Goal: Task Accomplishment & Management: Manage account settings

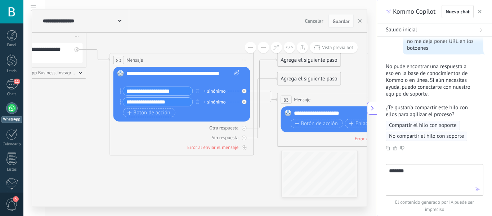
scroll to position [252, 0]
click at [481, 10] on span "button" at bounding box center [480, 11] width 4 height 5
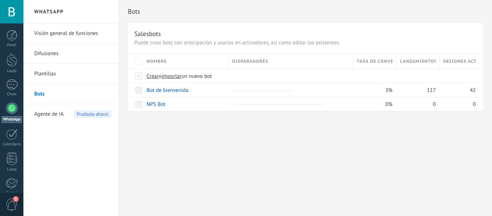
click at [41, 93] on link "Bots" at bounding box center [72, 94] width 77 height 20
click at [155, 91] on link "Bot de bienvenida" at bounding box center [168, 90] width 42 height 7
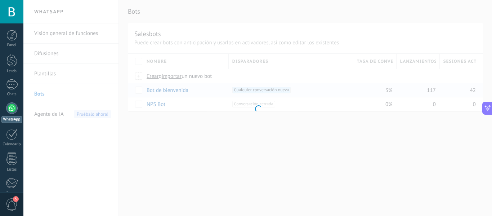
scroll to position [293, 0]
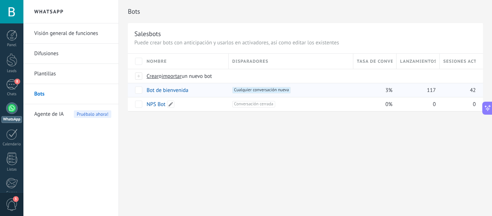
scroll to position [293, 0]
click at [160, 92] on link "Bot de bienvenida" at bounding box center [168, 90] width 42 height 7
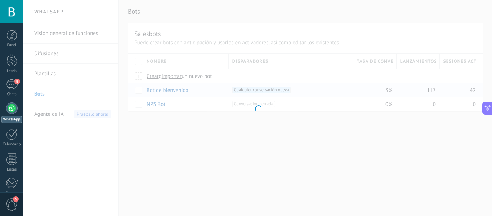
scroll to position [0, 0]
type input "**********"
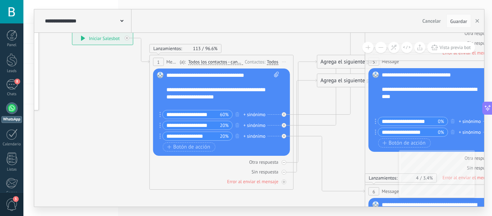
drag, startPoint x: 216, startPoint y: 141, endPoint x: 112, endPoint y: 86, distance: 118.0
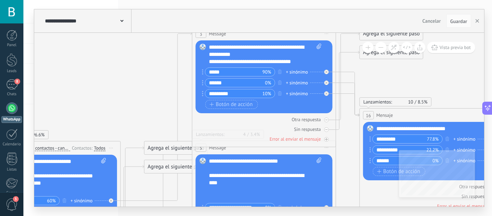
drag, startPoint x: 314, startPoint y: 105, endPoint x: 148, endPoint y: 191, distance: 186.6
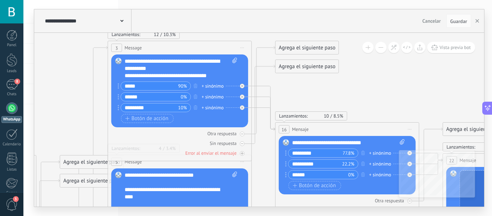
drag, startPoint x: 153, startPoint y: 84, endPoint x: 68, endPoint y: 97, distance: 85.3
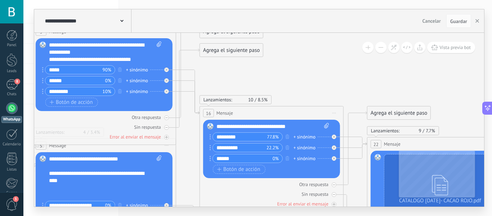
drag, startPoint x: 345, startPoint y: 88, endPoint x: 270, endPoint y: 72, distance: 76.9
drag, startPoint x: 324, startPoint y: 78, endPoint x: 257, endPoint y: 68, distance: 68.0
drag, startPoint x: 257, startPoint y: 68, endPoint x: 234, endPoint y: 79, distance: 25.3
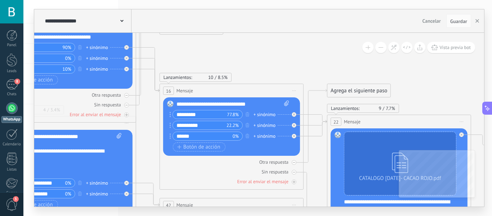
drag, startPoint x: 318, startPoint y: 90, endPoint x: 278, endPoint y: 68, distance: 45.8
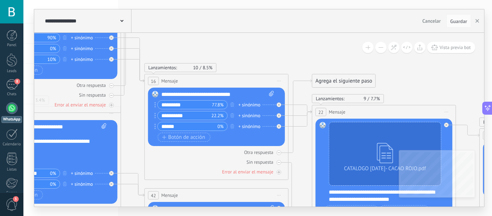
drag, startPoint x: 307, startPoint y: 69, endPoint x: 290, endPoint y: 58, distance: 20.8
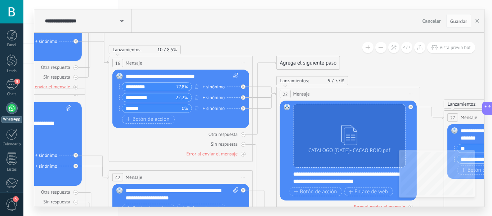
drag, startPoint x: 312, startPoint y: 59, endPoint x: 276, endPoint y: 42, distance: 39.5
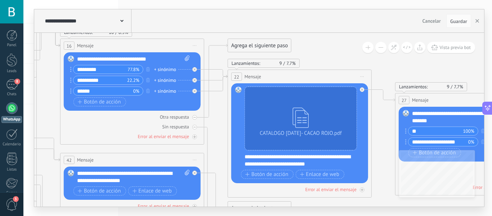
drag, startPoint x: 362, startPoint y: 68, endPoint x: 312, endPoint y: 50, distance: 52.4
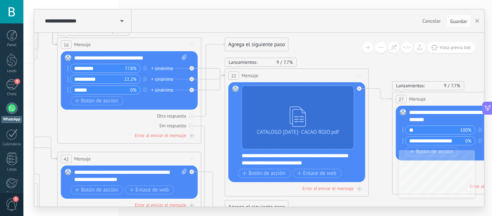
drag, startPoint x: 358, startPoint y: 60, endPoint x: 318, endPoint y: 58, distance: 39.7
click at [318, 58] on div "Lanzamientos: 9 7.7% Enviados: 9 Leídos: 0" at bounding box center [297, 62] width 144 height 9
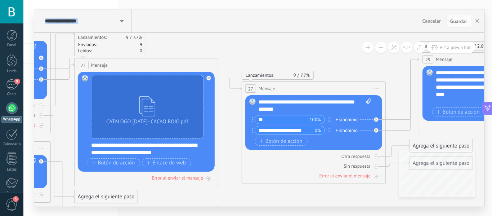
drag, startPoint x: 381, startPoint y: 127, endPoint x: 227, endPoint y: 117, distance: 153.7
click at [227, 117] on icon at bounding box center [423, 164] width 2313 height 797
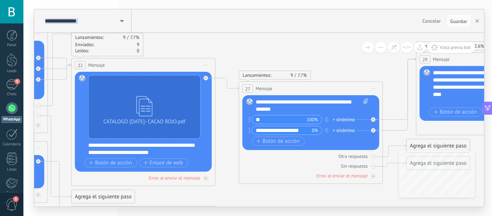
drag, startPoint x: 344, startPoint y: 71, endPoint x: 297, endPoint y: 68, distance: 46.9
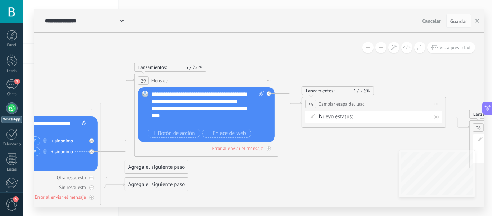
drag, startPoint x: 393, startPoint y: 72, endPoint x: 98, endPoint y: 93, distance: 295.6
click at [98, 93] on icon at bounding box center [138, 185] width 2313 height 797
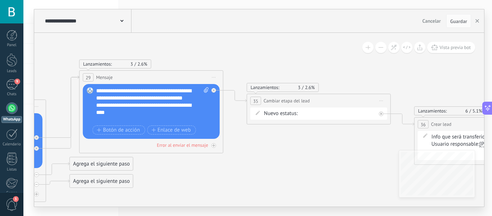
drag, startPoint x: 357, startPoint y: 145, endPoint x: 296, endPoint y: 139, distance: 61.4
click at [296, 139] on icon at bounding box center [83, 182] width 2313 height 797
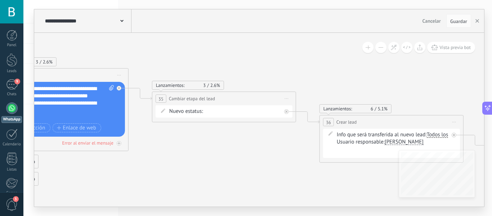
drag, startPoint x: 329, startPoint y: 141, endPoint x: 253, endPoint y: 142, distance: 76.0
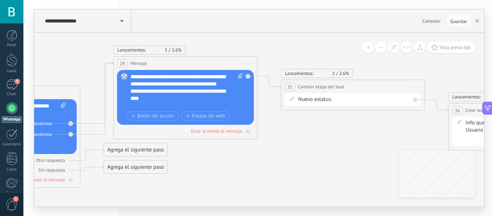
drag, startPoint x: 214, startPoint y: 147, endPoint x: 343, endPoint y: 135, distance: 130.1
click at [343, 135] on icon at bounding box center [117, 168] width 2313 height 797
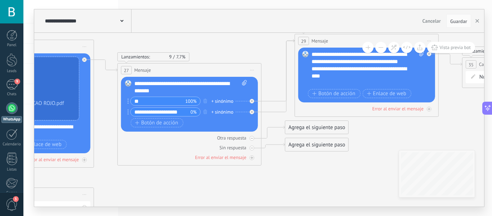
drag, startPoint x: 205, startPoint y: 169, endPoint x: 475, endPoint y: 119, distance: 274.3
click at [475, 119] on icon at bounding box center [298, 145] width 2313 height 797
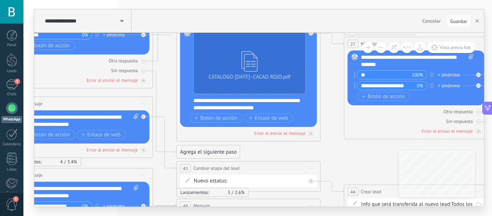
drag, startPoint x: 198, startPoint y: 141, endPoint x: 336, endPoint y: 142, distance: 138.2
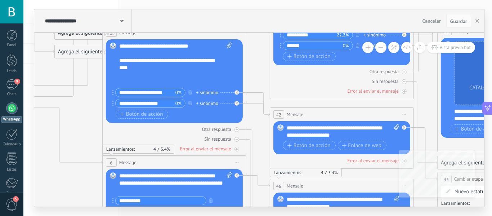
drag, startPoint x: 166, startPoint y: 99, endPoint x: 442, endPoint y: 120, distance: 276.9
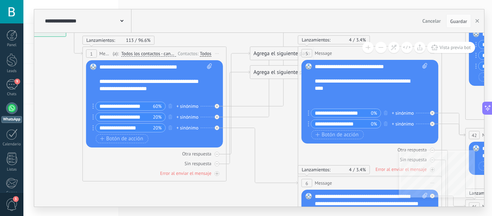
drag, startPoint x: 104, startPoint y: 126, endPoint x: 257, endPoint y: 126, distance: 152.6
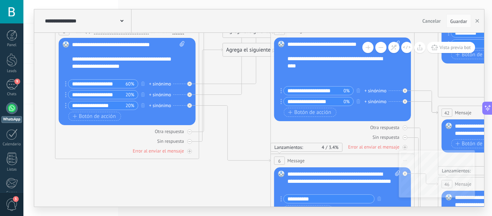
drag, startPoint x: 247, startPoint y: 183, endPoint x: 246, endPoint y: 160, distance: 23.1
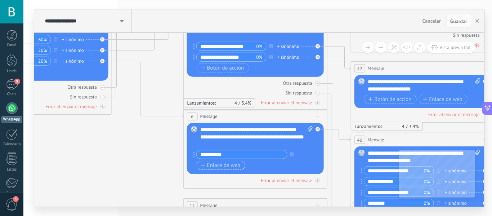
click at [228, 165] on span "Enlace de web" at bounding box center [220, 165] width 39 height 6
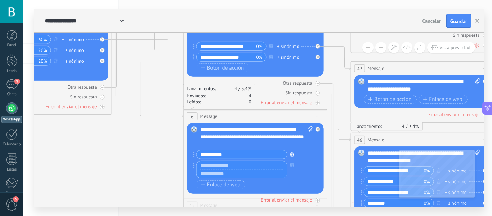
click at [291, 154] on icon "button" at bounding box center [292, 154] width 4 height 4
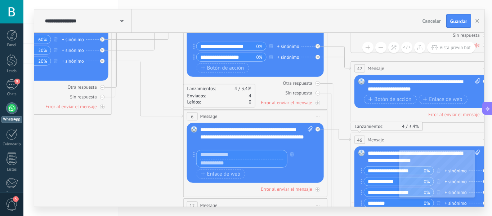
click at [267, 155] on input "text" at bounding box center [242, 154] width 90 height 9
type input "**********"
click at [228, 162] on input "text" at bounding box center [242, 162] width 90 height 9
paste input "**********"
type input "**********"
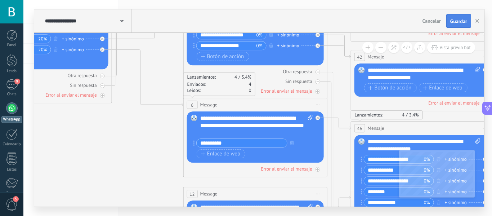
click at [460, 23] on span "Guardar" at bounding box center [458, 21] width 17 height 5
click at [456, 48] on span "Vista previa bot" at bounding box center [454, 47] width 31 height 6
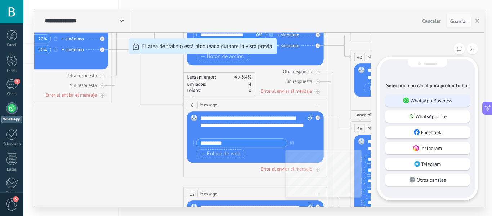
click at [425, 99] on p "WhatsApp Business" at bounding box center [431, 100] width 42 height 6
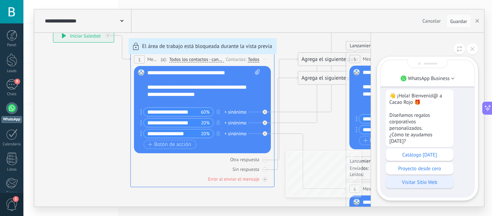
click at [433, 181] on p "Visitar Sitio Web" at bounding box center [419, 182] width 60 height 6
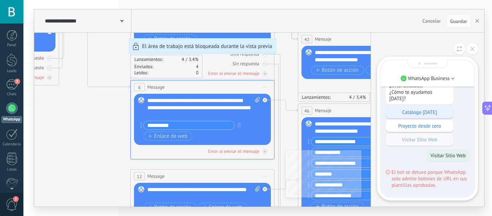
click at [432, 113] on p "Catálogo [DATE]" at bounding box center [419, 112] width 60 height 6
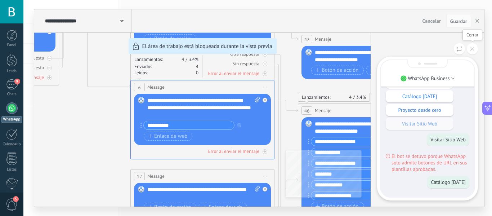
click at [472, 51] on button at bounding box center [472, 48] width 11 height 11
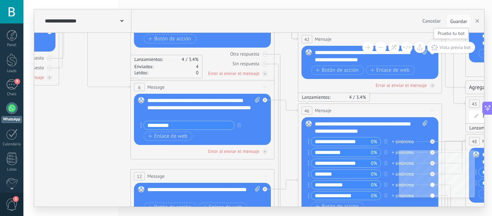
click at [449, 48] on span "Vista previa bot" at bounding box center [454, 47] width 31 height 6
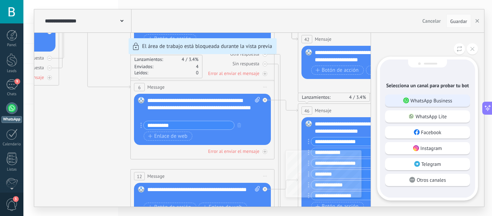
click at [437, 101] on p "WhatsApp Business" at bounding box center [431, 100] width 42 height 6
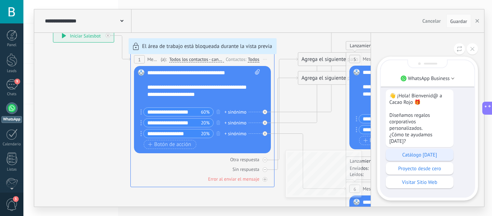
click at [425, 156] on p "Catálogo [DATE]" at bounding box center [419, 154] width 60 height 6
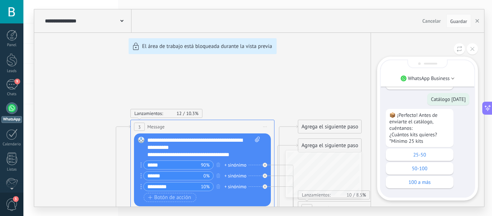
click at [425, 156] on p "25-50" at bounding box center [419, 154] width 60 height 6
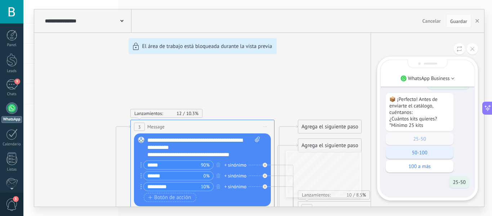
click at [423, 153] on p "50-100" at bounding box center [419, 152] width 60 height 6
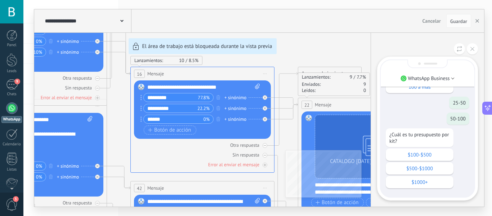
click at [423, 153] on p "$100-$500" at bounding box center [419, 154] width 60 height 6
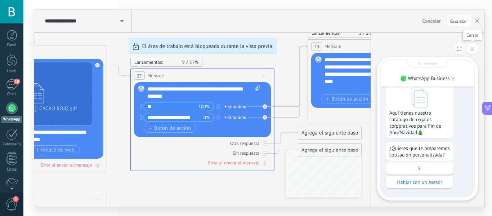
click at [472, 49] on icon at bounding box center [472, 49] width 4 height 4
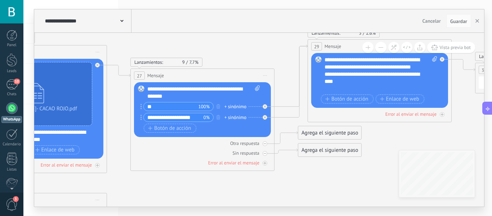
click at [243, 54] on icon at bounding box center [311, 172] width 2313 height 838
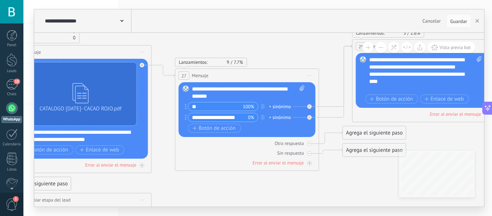
click at [13, 111] on div at bounding box center [12, 108] width 12 height 12
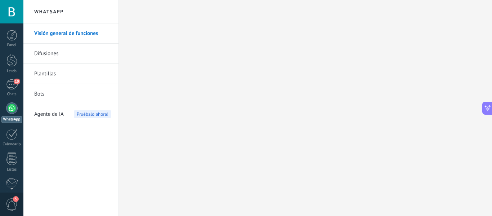
click at [51, 72] on link "Plantillas" at bounding box center [72, 74] width 77 height 20
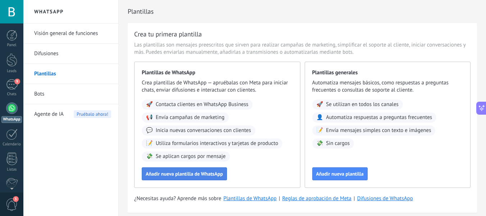
click at [168, 173] on span "Añadir nueva plantilla de WhatsApp" at bounding box center [184, 173] width 77 height 5
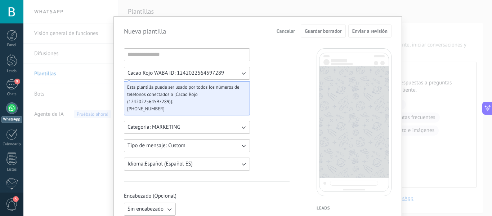
scroll to position [6, 0]
click at [288, 33] on span "Cancelar" at bounding box center [285, 31] width 18 height 5
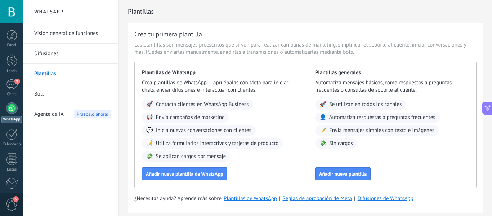
scroll to position [0, 0]
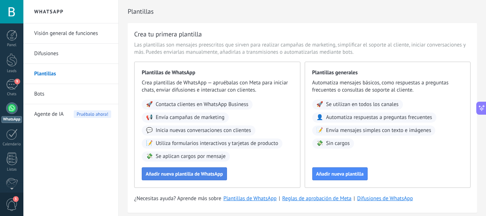
click at [190, 173] on span "Añadir nueva plantilla de WhatsApp" at bounding box center [184, 173] width 77 height 5
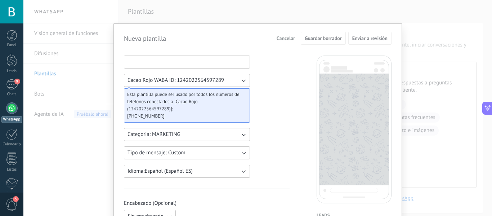
click at [205, 63] on input at bounding box center [186, 62] width 125 height 12
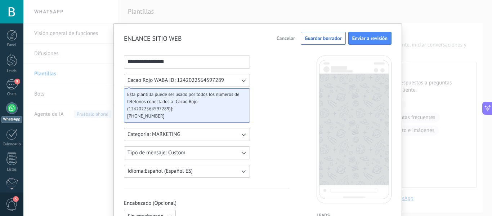
type input "**********"
click at [244, 135] on icon "button" at bounding box center [243, 134] width 7 height 7
click at [227, 131] on li "UTILITY" at bounding box center [185, 134] width 130 height 12
click at [244, 152] on icon "button" at bounding box center [243, 152] width 7 height 7
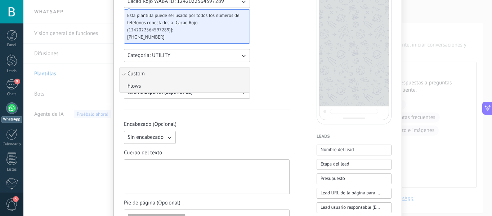
scroll to position [79, 0]
click at [265, 92] on div "**********" at bounding box center [207, 219] width 166 height 486
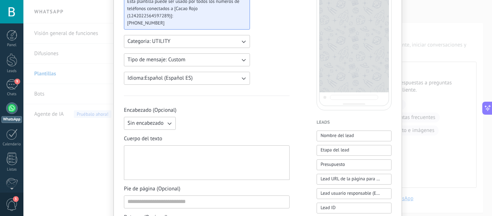
scroll to position [93, 0]
click at [180, 158] on div at bounding box center [206, 162] width 158 height 28
click at [126, 152] on div "**********" at bounding box center [207, 162] width 166 height 35
click at [127, 152] on div "**********" at bounding box center [206, 162] width 158 height 28
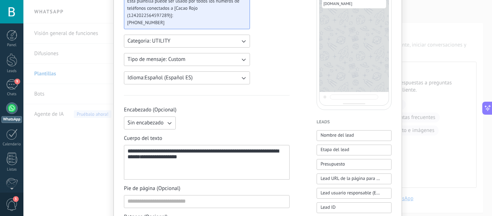
click at [145, 152] on div "**********" at bounding box center [206, 162] width 158 height 28
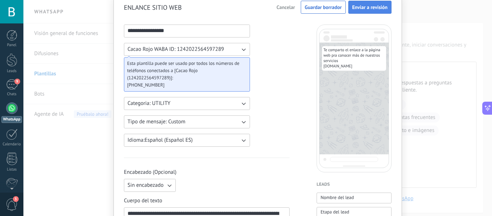
scroll to position [16, 0]
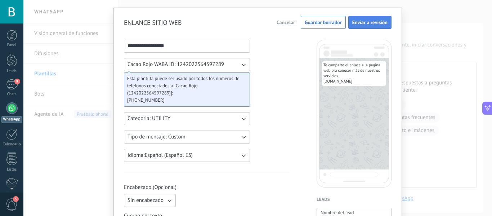
click at [370, 22] on span "Enviar a revisión" at bounding box center [369, 22] width 35 height 5
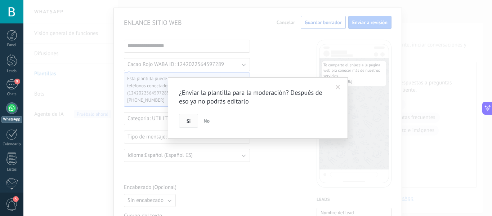
click at [189, 120] on span "Si" at bounding box center [188, 120] width 4 height 5
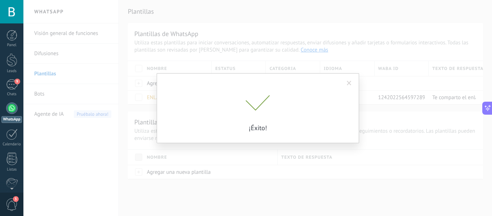
scroll to position [0, 0]
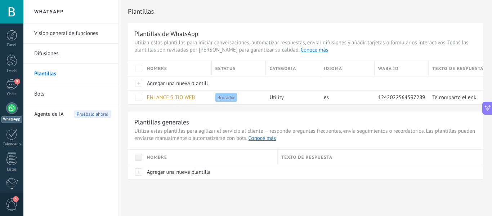
click at [15, 108] on div at bounding box center [12, 108] width 12 height 12
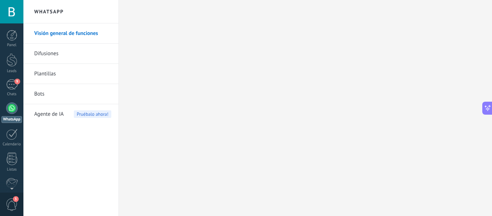
click at [41, 94] on link "Bots" at bounding box center [72, 94] width 77 height 20
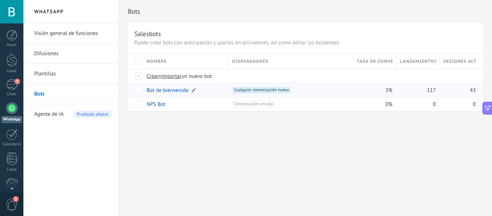
click at [165, 91] on link "Bot de bienvenida" at bounding box center [168, 90] width 42 height 7
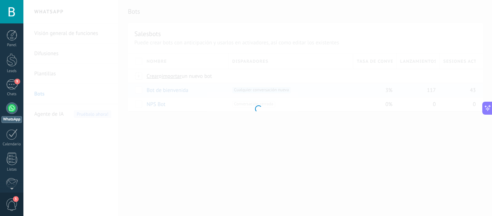
type input "**********"
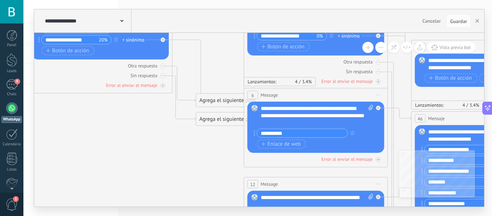
click at [226, 119] on div "Agrega el siguiente paso" at bounding box center [227, 119] width 63 height 12
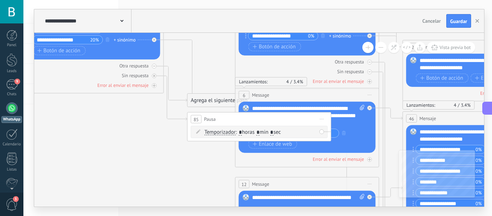
click at [321, 120] on span "Iniciar vista previa aquí Cambiar nombre Duplicar [GEOGRAPHIC_DATA]" at bounding box center [322, 119] width 12 height 10
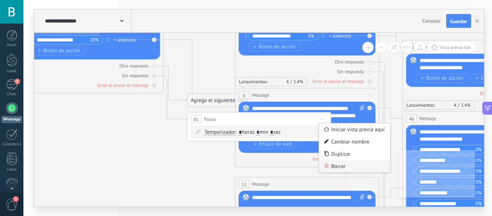
click at [338, 163] on div "Borrar" at bounding box center [354, 166] width 71 height 12
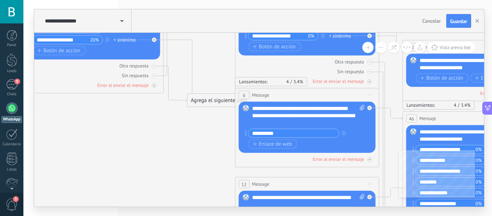
click at [304, 123] on div "**********" at bounding box center [308, 116] width 113 height 22
click at [298, 123] on div "**********" at bounding box center [308, 116] width 113 height 22
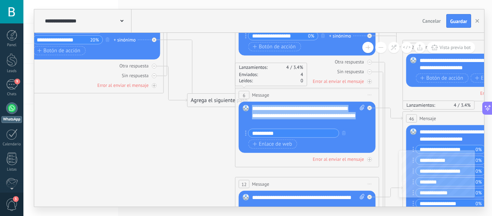
drag, startPoint x: 298, startPoint y: 123, endPoint x: 253, endPoint y: 107, distance: 47.5
click at [253, 107] on div "**********" at bounding box center [308, 116] width 113 height 22
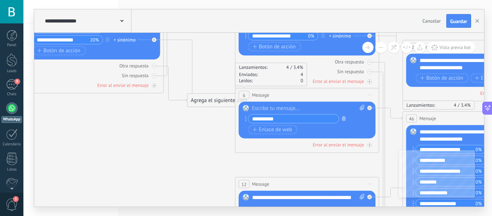
click at [344, 119] on icon "button" at bounding box center [344, 118] width 4 height 4
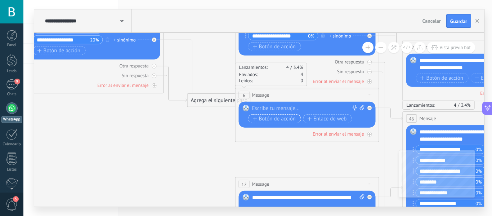
click at [276, 120] on span "Botón de acción" at bounding box center [274, 119] width 43 height 6
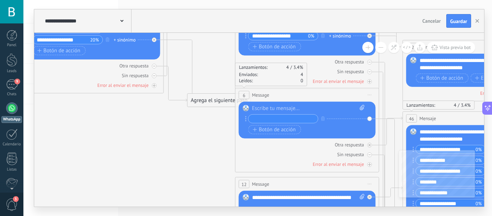
click at [281, 108] on div at bounding box center [308, 108] width 113 height 7
click at [259, 107] on div at bounding box center [308, 108] width 113 height 7
click at [361, 106] on icon at bounding box center [361, 107] width 5 height 5
click input "Subir" at bounding box center [0, 0] width 0 height 0
click at [246, 108] on rect at bounding box center [246, 108] width 6 height 6
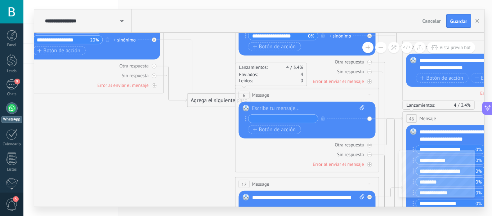
click at [264, 108] on div at bounding box center [308, 108] width 113 height 7
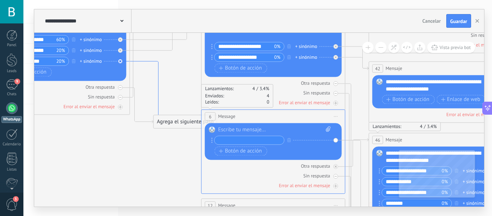
click at [158, 79] on icon at bounding box center [165, 89] width 71 height 57
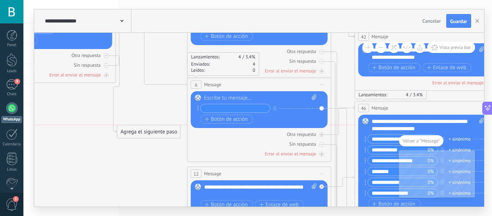
drag, startPoint x: 168, startPoint y: 92, endPoint x: 146, endPoint y: 132, distance: 46.1
click at [146, 132] on div "Agrega el siguiente paso" at bounding box center [148, 132] width 63 height 12
click at [170, 84] on icon at bounding box center [151, 58] width 71 height 57
click at [261, 84] on div "6 Message ******* (a): Todos los contactos - canales seleccionados Todos los co…" at bounding box center [259, 84] width 143 height 13
click at [323, 83] on span "Iniciar vista previa aquí Cambiar nombre Duplicar [GEOGRAPHIC_DATA]" at bounding box center [322, 84] width 12 height 10
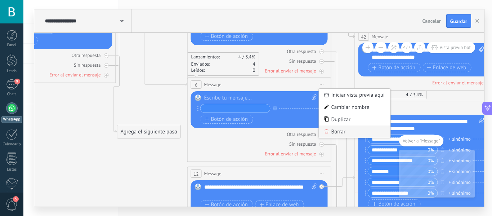
click at [339, 131] on div "Borrar" at bounding box center [354, 131] width 71 height 12
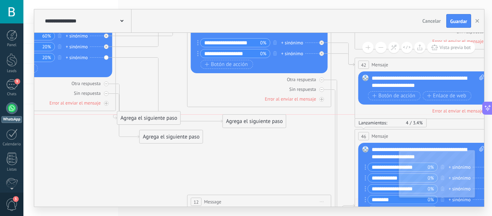
drag, startPoint x: 168, startPoint y: 44, endPoint x: 252, endPoint y: 125, distance: 116.1
click at [252, 125] on div "Agrega el siguiente paso" at bounding box center [254, 121] width 63 height 12
click at [252, 122] on div "Agrega el siguiente paso" at bounding box center [254, 121] width 63 height 12
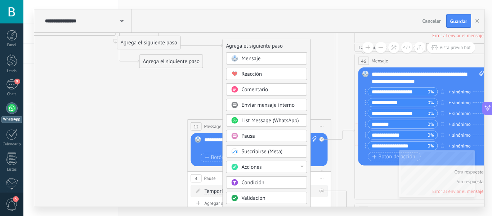
click at [303, 167] on div "Acciones" at bounding box center [266, 167] width 81 height 12
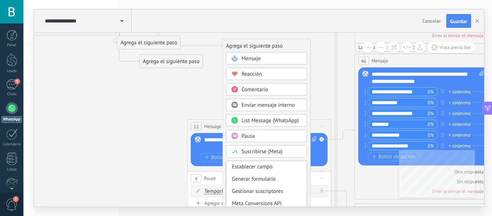
click at [263, 58] on div "Mensaje" at bounding box center [272, 58] width 60 height 7
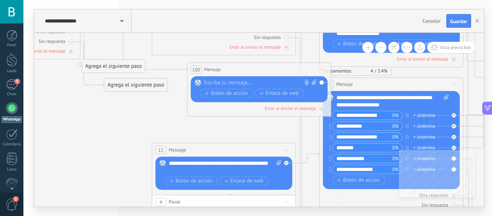
click at [234, 82] on div at bounding box center [257, 82] width 107 height 7
click at [321, 70] on span "Iniciar vista previa aquí Cambiar nombre Duplicar [GEOGRAPHIC_DATA]" at bounding box center [322, 69] width 12 height 10
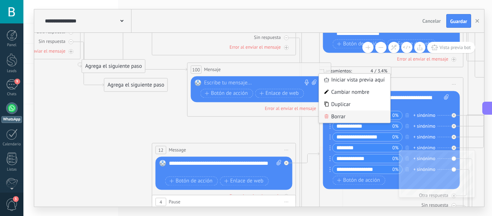
click at [336, 119] on div "Borrar" at bounding box center [354, 116] width 71 height 12
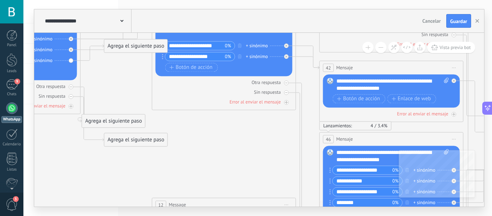
click at [131, 46] on div "Agrega el siguiente paso" at bounding box center [135, 46] width 63 height 12
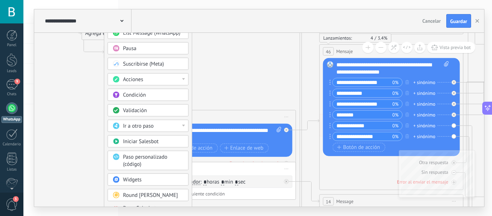
click at [180, 78] on div "Acciones" at bounding box center [153, 79] width 60 height 7
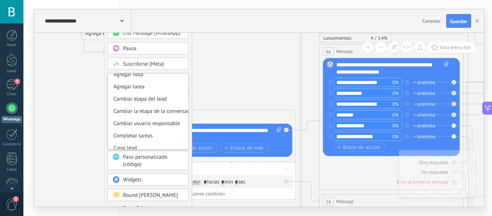
scroll to position [0, 0]
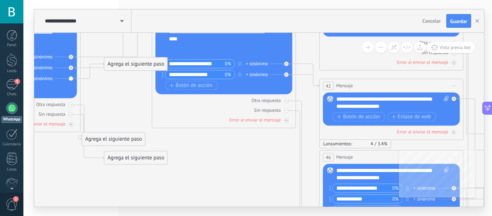
click at [139, 67] on div "Agrega el siguiente paso" at bounding box center [135, 64] width 63 height 12
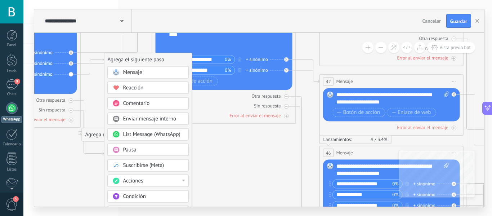
click at [168, 133] on span "List Message (WhatsApp)" at bounding box center [151, 134] width 57 height 7
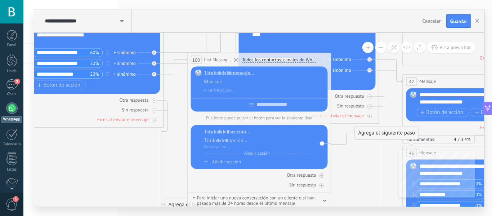
click at [321, 59] on span "Iniciar vista previa aquí Cambiar nombre Duplicar [GEOGRAPHIC_DATA]" at bounding box center [322, 59] width 12 height 10
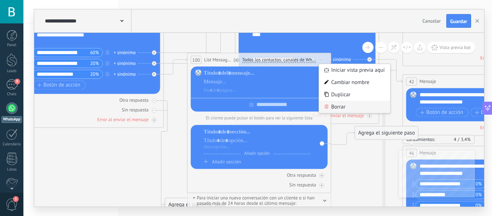
click at [339, 105] on div "Borrar" at bounding box center [354, 106] width 71 height 12
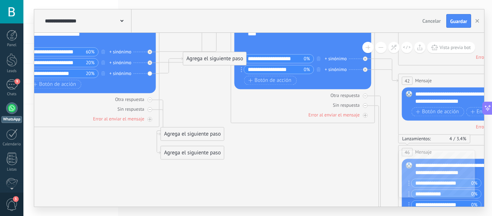
click at [217, 59] on div "Agrega el siguiente paso" at bounding box center [214, 59] width 63 height 12
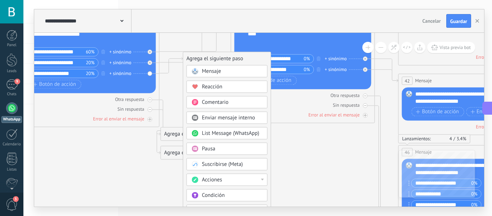
click at [222, 72] on div "Mensaje" at bounding box center [232, 71] width 60 height 7
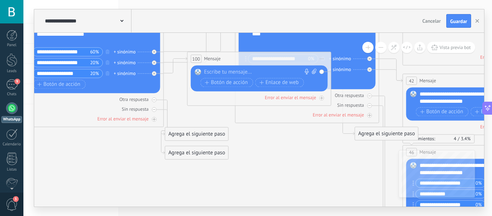
click at [223, 74] on div at bounding box center [257, 71] width 107 height 7
paste div
drag, startPoint x: 260, startPoint y: 72, endPoint x: 196, endPoint y: 71, distance: 64.1
click at [196, 71] on div "Reemplazar Quitar Convertir a mensaje de voz Arrastre la imagen aquí para adjun…" at bounding box center [259, 78] width 137 height 26
click at [198, 71] on rect at bounding box center [198, 71] width 6 height 6
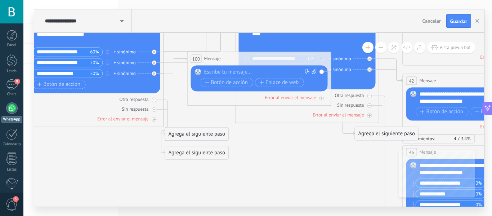
click at [217, 71] on div at bounding box center [257, 71] width 107 height 7
click at [237, 82] on span "Botón de acción" at bounding box center [226, 83] width 43 height 6
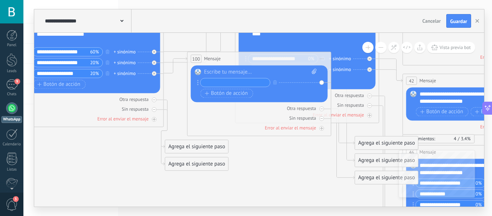
click at [322, 59] on span "Iniciar vista previa aquí Cambiar nombre Duplicar [GEOGRAPHIC_DATA]" at bounding box center [322, 58] width 12 height 10
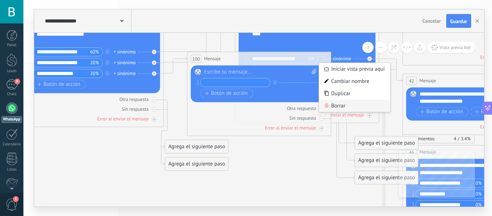
click at [341, 107] on div "Borrar" at bounding box center [354, 105] width 71 height 12
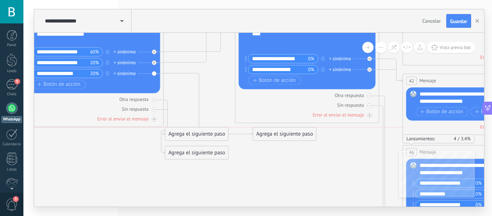
drag, startPoint x: 202, startPoint y: 57, endPoint x: 267, endPoint y: 133, distance: 100.6
click at [267, 133] on div "Agrega el siguiente paso" at bounding box center [284, 134] width 63 height 12
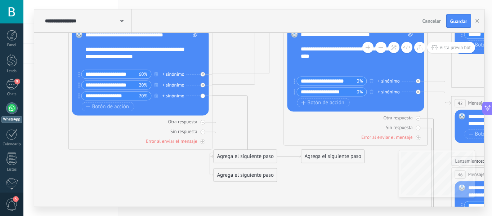
drag, startPoint x: 116, startPoint y: 152, endPoint x: 194, endPoint y: 181, distance: 83.4
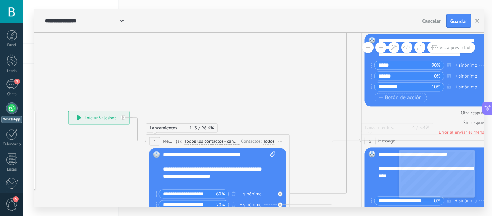
drag, startPoint x: 73, startPoint y: 81, endPoint x: 98, endPoint y: 189, distance: 111.1
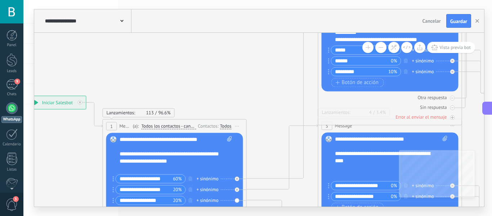
drag, startPoint x: 288, startPoint y: 91, endPoint x: 238, endPoint y: 67, distance: 55.2
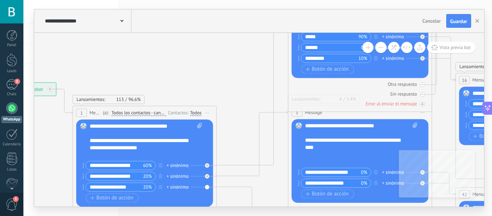
click at [433, 22] on span "Cancelar" at bounding box center [431, 21] width 18 height 6
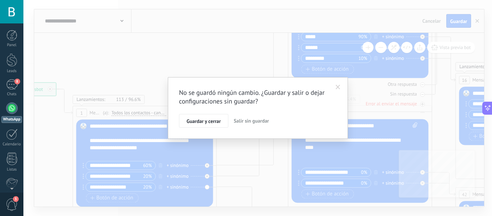
click at [246, 117] on button "Salir sin guardar" at bounding box center [251, 121] width 41 height 14
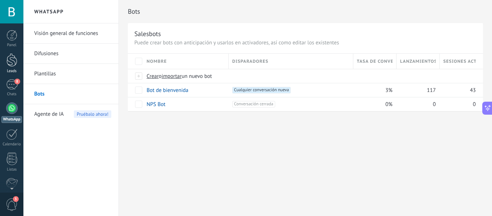
click at [12, 61] on div at bounding box center [11, 59] width 11 height 13
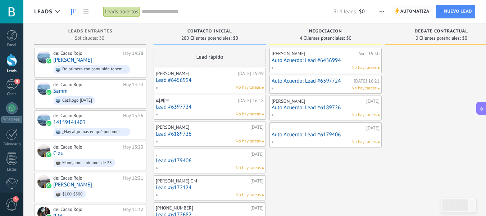
click at [425, 12] on span "Automatiza" at bounding box center [415, 11] width 29 height 13
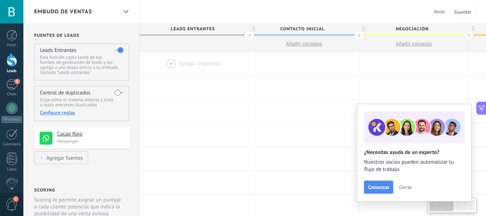
scroll to position [293, 0]
click at [193, 67] on div at bounding box center [194, 63] width 109 height 23
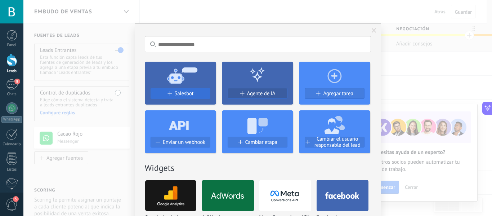
click at [189, 94] on span "Salesbot" at bounding box center [184, 93] width 19 height 6
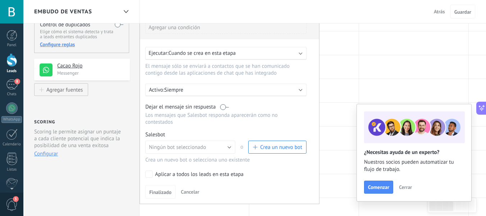
scroll to position [68, 0]
click at [225, 105] on label at bounding box center [224, 106] width 9 height 7
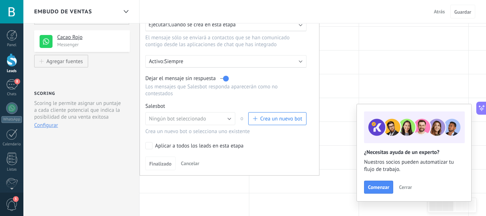
scroll to position [97, 0]
click at [162, 160] on span "Finalizado" at bounding box center [160, 162] width 22 height 5
click at [168, 162] on span "Finalizado" at bounding box center [160, 162] width 22 height 5
click at [276, 149] on div "Para todos los leads con: Agregar una condición Ejecutar: Cuando se crea en est…" at bounding box center [230, 77] width 180 height 195
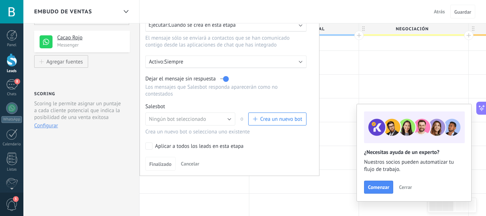
click at [116, 155] on div "**********" at bounding box center [81, 190] width 116 height 527
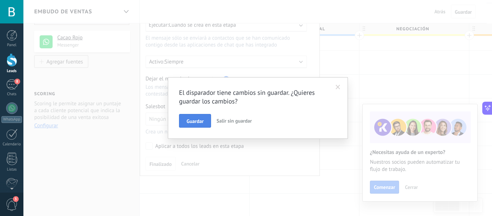
click at [202, 121] on span "Guardar" at bounding box center [194, 120] width 17 height 5
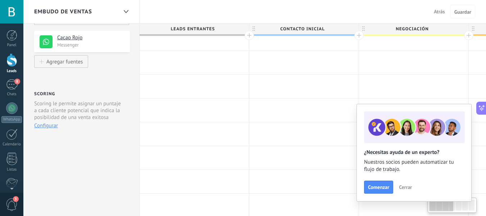
scroll to position [0, 0]
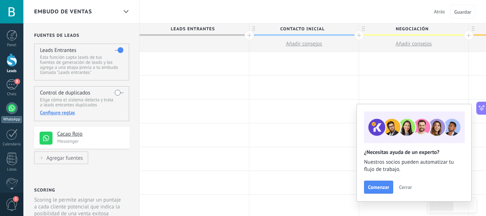
click at [14, 111] on div at bounding box center [12, 108] width 12 height 12
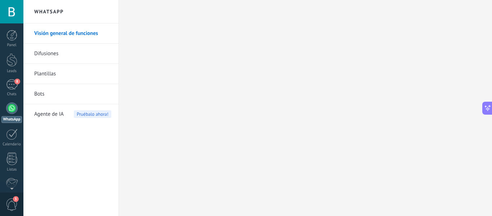
click at [41, 91] on link "Bots" at bounding box center [72, 94] width 77 height 20
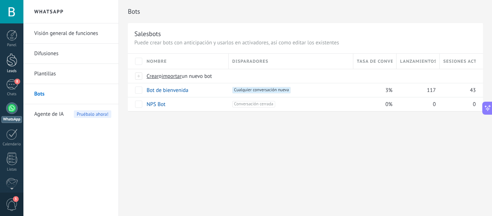
click at [12, 65] on div at bounding box center [11, 59] width 11 height 13
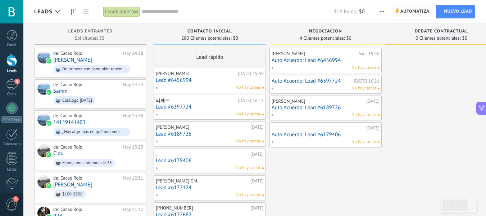
click at [413, 13] on span "Automatiza" at bounding box center [415, 11] width 29 height 13
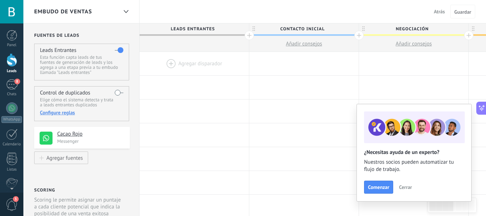
click at [172, 59] on div at bounding box center [194, 63] width 109 height 23
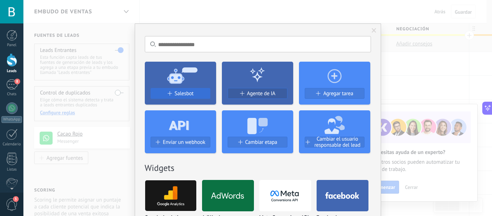
click at [192, 91] on span "Salesbot" at bounding box center [184, 93] width 19 height 6
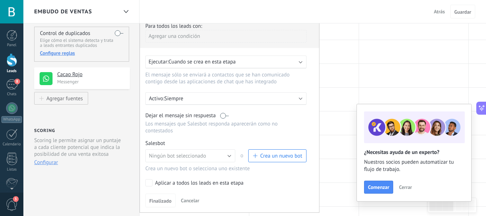
scroll to position [55, 0]
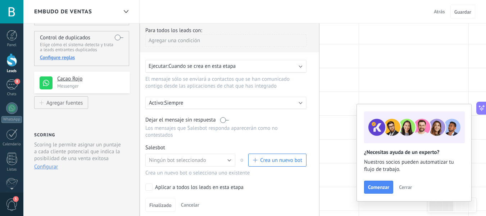
click at [301, 68] on div "Ejecutar: Cuando se crea en esta etapa" at bounding box center [225, 66] width 161 height 13
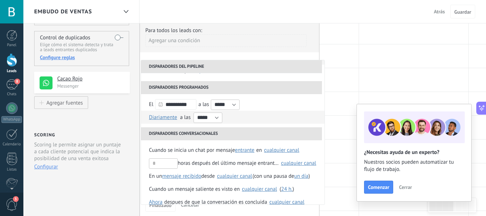
scroll to position [26, 0]
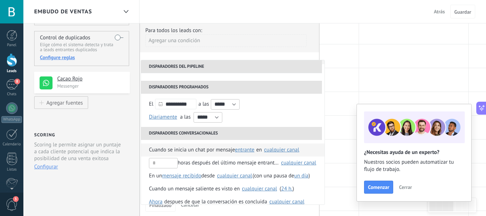
click at [211, 148] on span "Cuando se inicia un chat por mensaje" at bounding box center [192, 149] width 86 height 13
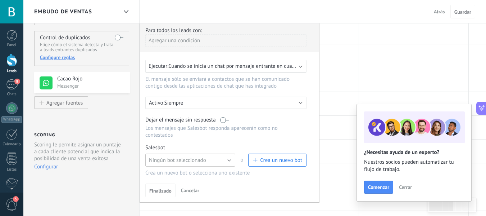
click at [230, 159] on button "Ningún bot seleccionado" at bounding box center [190, 159] width 90 height 13
click at [205, 171] on span "Bot de bienvenida" at bounding box center [187, 172] width 92 height 7
click at [227, 120] on label at bounding box center [224, 119] width 9 height 7
click at [163, 187] on button "Finalizado" at bounding box center [160, 190] width 30 height 14
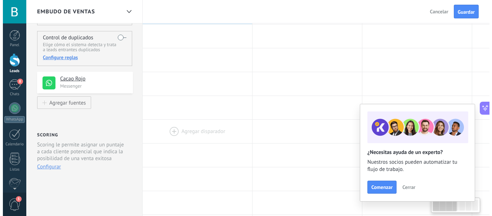
scroll to position [0, 0]
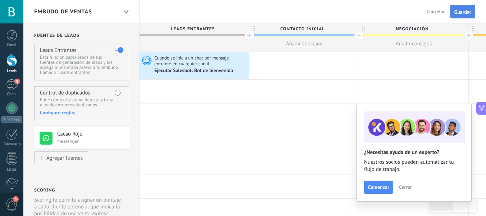
click at [463, 14] on span "Guardar" at bounding box center [463, 11] width 17 height 5
click at [11, 113] on div at bounding box center [12, 108] width 12 height 12
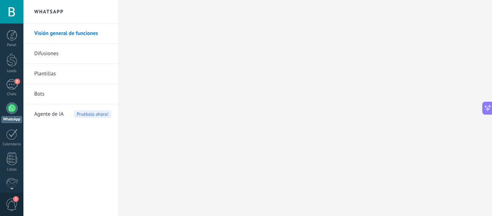
click at [40, 94] on link "Bots" at bounding box center [72, 94] width 77 height 20
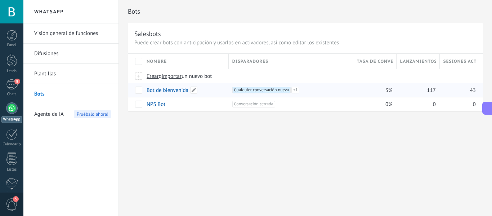
click at [177, 88] on link "Bot de bienvenida" at bounding box center [168, 90] width 42 height 7
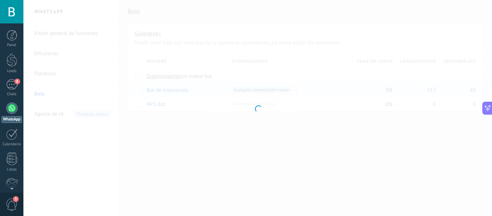
type input "**********"
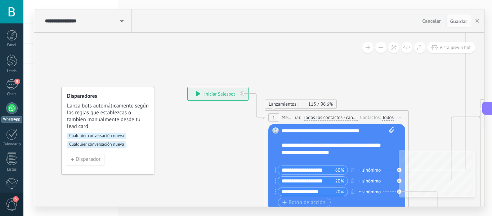
click at [122, 144] on span "Cualquier conversación nueva" at bounding box center [96, 144] width 59 height 6
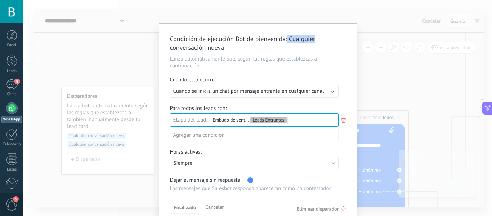
drag, startPoint x: 317, startPoint y: 32, endPoint x: 285, endPoint y: 8, distance: 40.6
click at [285, 8] on div "Condición de ejecución Bot de bienvenida : Cualquier conversación nueva Lanza a…" at bounding box center [257, 108] width 468 height 216
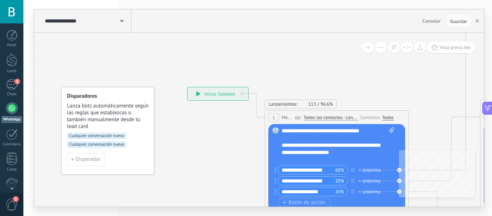
click at [118, 143] on span "Cualquier conversación nueva" at bounding box center [96, 144] width 59 height 6
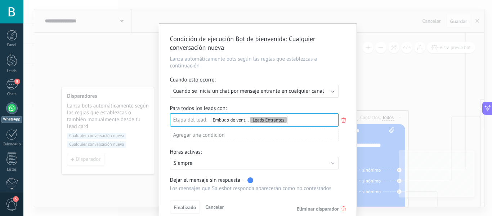
scroll to position [32, 0]
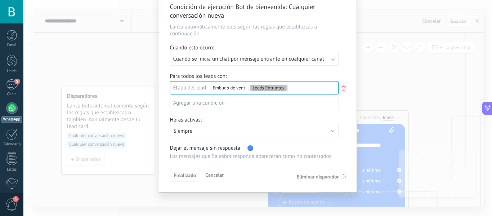
click at [342, 177] on use at bounding box center [343, 176] width 4 height 5
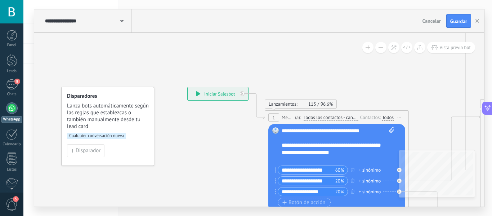
scroll to position [0, 0]
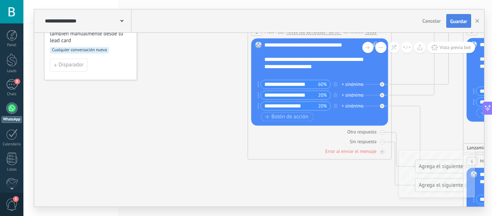
click at [465, 24] on span "Guardar" at bounding box center [458, 21] width 17 height 5
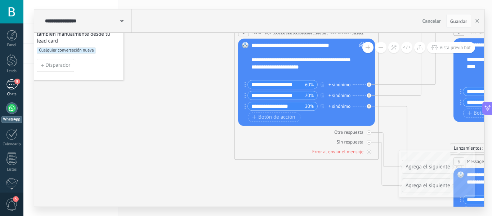
click at [15, 90] on link "8 Chats" at bounding box center [11, 87] width 23 height 17
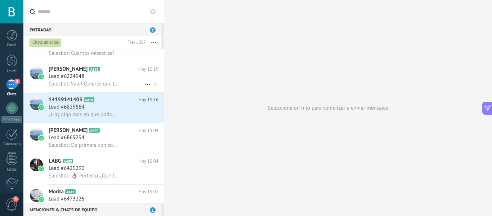
scroll to position [18, 0]
click at [127, 105] on div "Lead #6829564" at bounding box center [104, 106] width 110 height 7
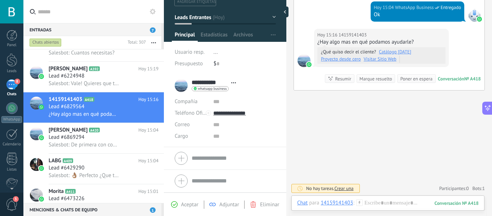
scroll to position [283, 0]
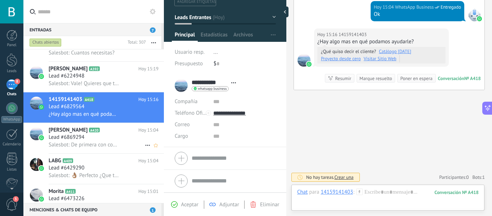
click at [116, 138] on div "Lead #6869294" at bounding box center [104, 137] width 110 height 7
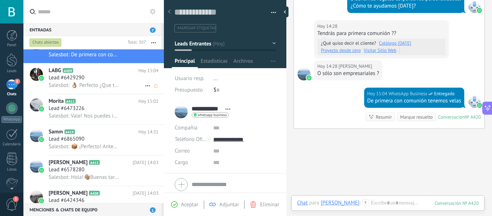
scroll to position [111, 0]
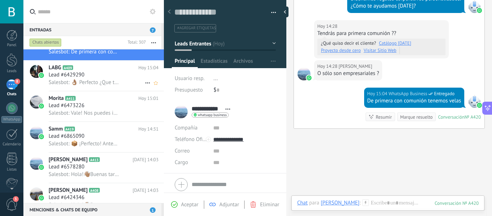
click at [120, 141] on h3 "Salesbot: 📦 ¡Perfecto! Antes de enviarte el catálogo, cuéntanos: ¿Cuántos kits …" at bounding box center [86, 143] width 74 height 7
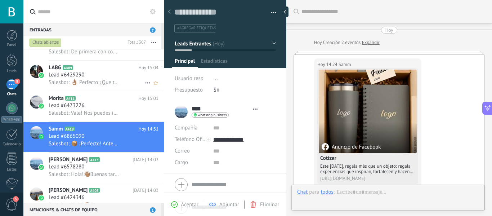
type textarea "**********"
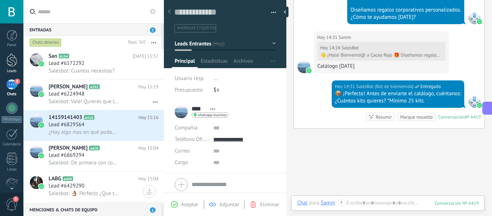
click at [9, 63] on div at bounding box center [11, 59] width 11 height 13
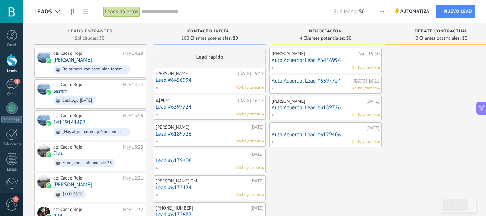
click at [10, 62] on div at bounding box center [11, 59] width 11 height 13
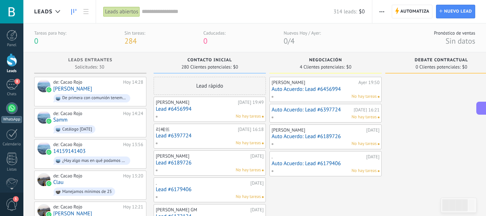
click at [8, 113] on link "WhatsApp" at bounding box center [11, 112] width 23 height 21
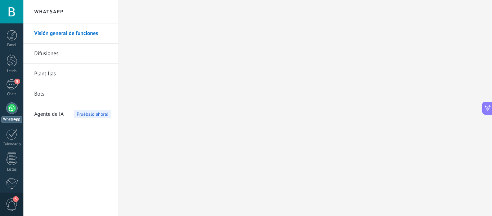
click at [50, 74] on link "Plantillas" at bounding box center [72, 74] width 77 height 20
